Goal: Task Accomplishment & Management: Use online tool/utility

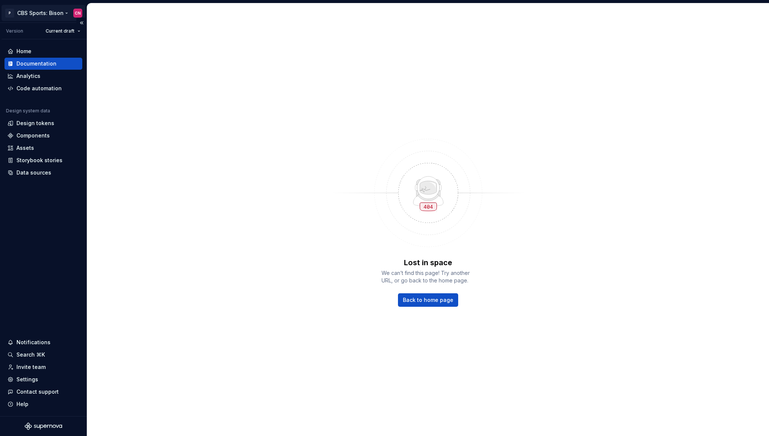
click at [50, 14] on html "P CBS Sports: Bison CN Version Current draft Home Documentation Analytics Code …" at bounding box center [384, 218] width 769 height 436
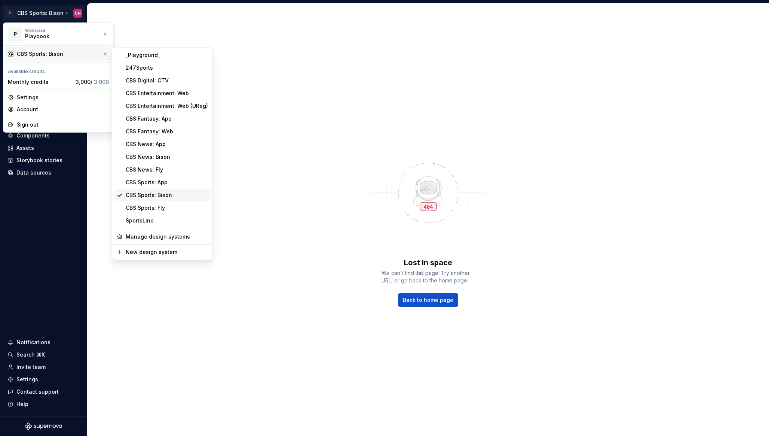
click at [147, 194] on div "CBS Sports: Bison" at bounding box center [167, 194] width 82 height 7
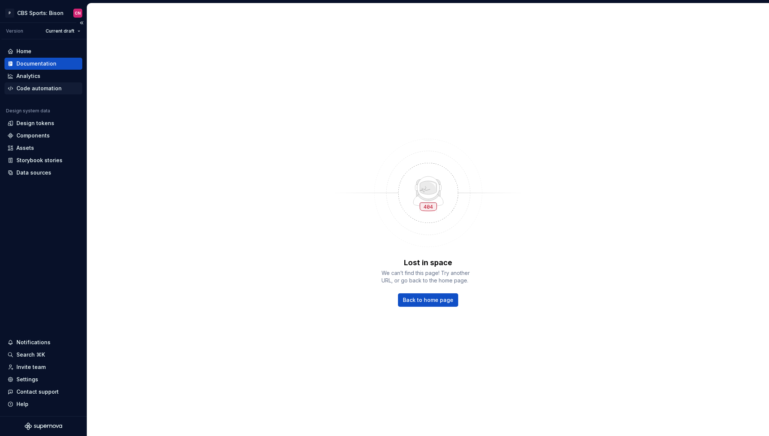
click at [55, 88] on div "Code automation" at bounding box center [38, 88] width 45 height 7
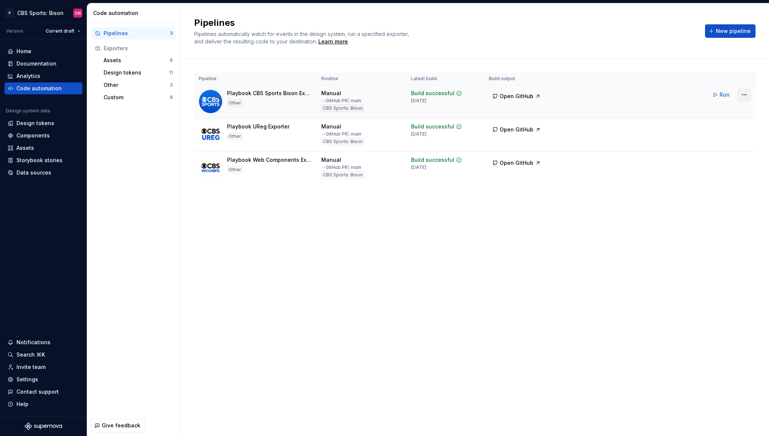
click at [748, 94] on html "P CBS Sports: Bison CN Version Current draft Home Documentation Analytics Code …" at bounding box center [384, 218] width 769 height 436
click at [735, 110] on div "Edit pipeline" at bounding box center [735, 110] width 64 height 7
click at [521, 94] on span "Open GitHub" at bounding box center [517, 95] width 34 height 7
